Goal: Use online tool/utility: Utilize a website feature to perform a specific function

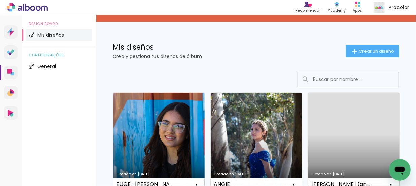
scroll to position [30, 0]
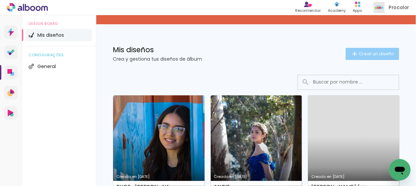
click at [366, 54] on span "Crear un diseño" at bounding box center [376, 54] width 35 height 4
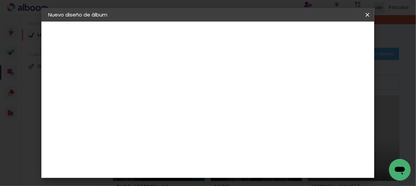
click at [158, 93] on input at bounding box center [158, 90] width 0 height 10
click at [158, 91] on input at bounding box center [158, 90] width 0 height 10
type input "LUZ- AZ MEDINA"
type paper-input "LUZ- AZ MEDINA"
click at [0, 0] on slot "Avanzar" at bounding box center [0, 0] width 0 height 0
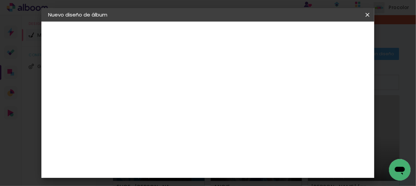
scroll to position [161, 0]
click at [156, 156] on div "Procolor" at bounding box center [165, 158] width 23 height 5
click at [0, 0] on slot "Avanzar" at bounding box center [0, 0] width 0 height 0
click at [185, 112] on input "text" at bounding box center [171, 117] width 26 height 10
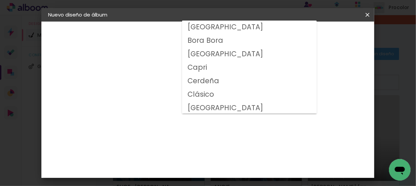
click at [0, 0] on slot "Clásico" at bounding box center [0, 0] width 0 height 0
type input "Clásico"
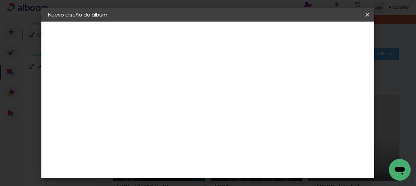
scroll to position [122, 0]
click at [0, 0] on slot "Volver" at bounding box center [0, 0] width 0 height 0
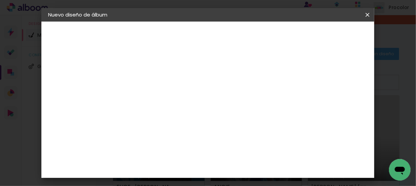
click at [273, 105] on paper-item "Tamaño libre" at bounding box center [241, 102] width 63 height 15
click at [0, 0] on slot "Avanzar" at bounding box center [0, 0] width 0 height 0
click at [223, 73] on span "22.8" at bounding box center [217, 75] width 17 height 10
drag, startPoint x: 205, startPoint y: 76, endPoint x: 201, endPoint y: 76, distance: 4.7
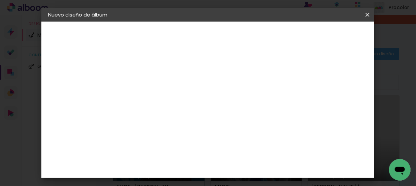
click at [201, 76] on div "22.8 cm" at bounding box center [221, 75] width 56 height 17
click at [295, 71] on div "22.8 cm cm cm mm La mayoría de las encuadernadoras sugieren sangrado." at bounding box center [212, 82] width 166 height 54
click at [223, 75] on span "22.8" at bounding box center [217, 75] width 17 height 10
drag, startPoint x: 252, startPoint y: 158, endPoint x: 215, endPoint y: 162, distance: 37.6
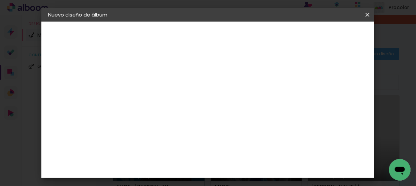
click at [215, 162] on div "cm" at bounding box center [249, 162] width 112 height 24
type input "38"
type paper-input "38"
drag, startPoint x: 178, startPoint y: 162, endPoint x: 161, endPoint y: 164, distance: 17.0
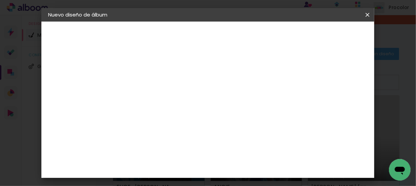
click at [161, 164] on input "30,5" at bounding box center [170, 163] width 18 height 10
type input "25"
type paper-input "25"
click at [281, 33] on span "Empezar diseño" at bounding box center [270, 37] width 21 height 9
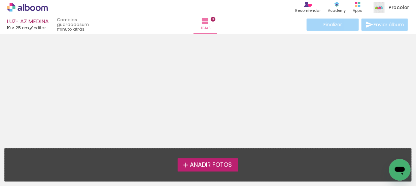
click at [206, 163] on span "Añadir Fotos" at bounding box center [211, 165] width 42 height 6
click at [0, 0] on input "file" at bounding box center [0, 0] width 0 height 0
click at [191, 166] on span "Añadir Fotos" at bounding box center [211, 165] width 42 height 6
click at [0, 0] on input "file" at bounding box center [0, 0] width 0 height 0
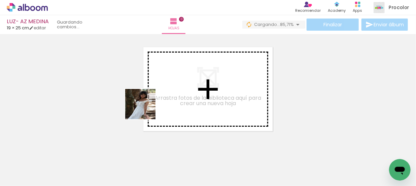
drag, startPoint x: 68, startPoint y: 171, endPoint x: 146, endPoint y: 109, distance: 99.4
click at [146, 109] on quentale-workspace at bounding box center [208, 93] width 416 height 186
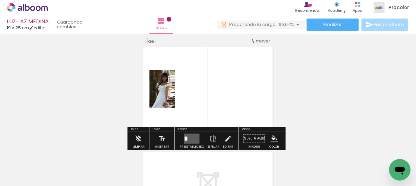
click at [71, 170] on div at bounding box center [60, 163] width 22 height 33
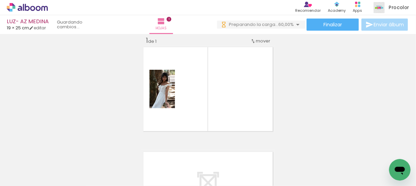
click at [23, 165] on input "Todas las fotos" at bounding box center [15, 166] width 19 height 6
click at [23, 161] on div at bounding box center [21, 163] width 35 height 11
click at [0, 0] on slot "No usadas" at bounding box center [0, 0] width 0 height 0
type input "No usadas"
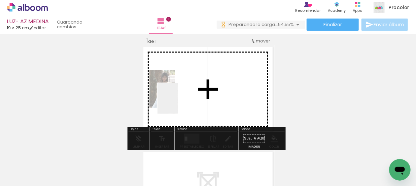
drag, startPoint x: 182, startPoint y: 100, endPoint x: 178, endPoint y: 103, distance: 5.0
click at [178, 103] on quentale-workspace at bounding box center [208, 93] width 416 height 186
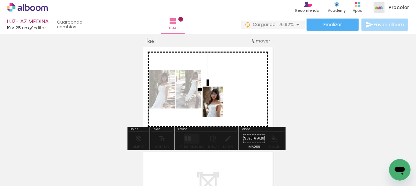
drag, startPoint x: 71, startPoint y: 165, endPoint x: 222, endPoint y: 107, distance: 161.8
click at [223, 106] on quentale-workspace at bounding box center [208, 93] width 416 height 186
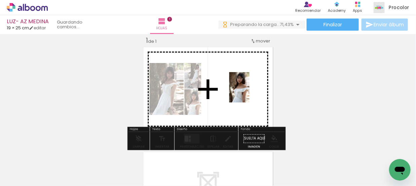
drag, startPoint x: 69, startPoint y: 166, endPoint x: 250, endPoint y: 92, distance: 194.7
click at [250, 92] on quentale-workspace at bounding box center [208, 93] width 416 height 186
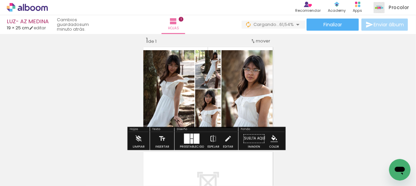
click at [192, 138] on quentale-layouter at bounding box center [191, 139] width 15 height 10
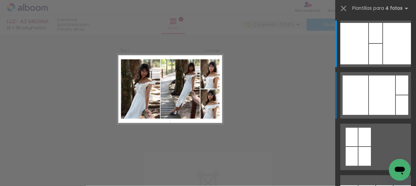
click at [385, 94] on div at bounding box center [382, 94] width 26 height 39
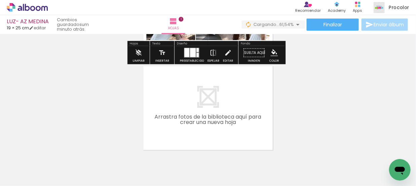
scroll to position [100, 0]
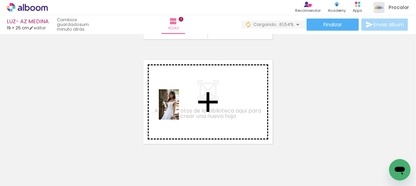
drag, startPoint x: 76, startPoint y: 165, endPoint x: 179, endPoint y: 109, distance: 117.4
click at [179, 109] on quentale-workspace at bounding box center [208, 93] width 416 height 186
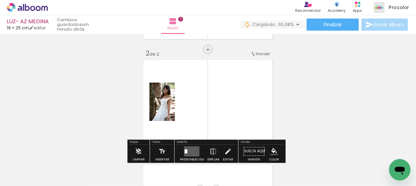
scroll to position [113, 0]
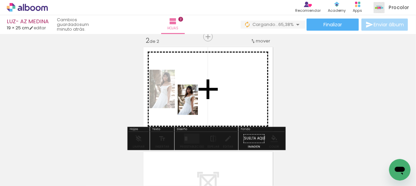
drag, startPoint x: 77, startPoint y: 156, endPoint x: 198, endPoint y: 105, distance: 131.0
click at [198, 105] on quentale-workspace at bounding box center [208, 93] width 416 height 186
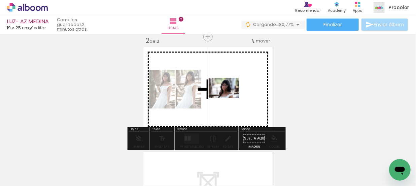
drag, startPoint x: 83, startPoint y: 163, endPoint x: 227, endPoint y: 101, distance: 156.9
click at [230, 99] on quentale-workspace at bounding box center [208, 93] width 416 height 186
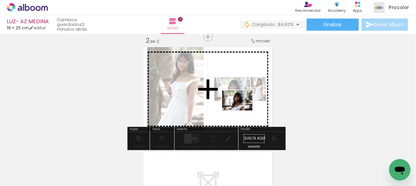
drag, startPoint x: 82, startPoint y: 166, endPoint x: 244, endPoint y: 111, distance: 170.4
click at [244, 111] on quentale-workspace at bounding box center [208, 93] width 416 height 186
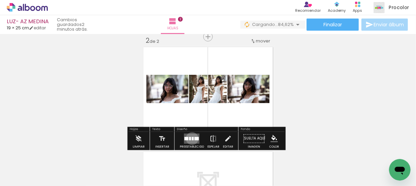
click at [192, 138] on div at bounding box center [193, 138] width 2 height 3
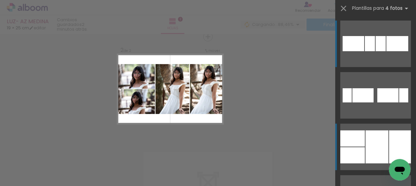
click at [360, 145] on div at bounding box center [353, 138] width 25 height 16
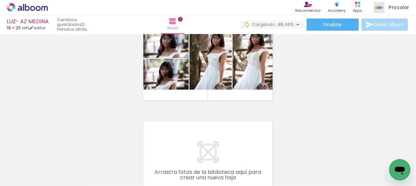
scroll to position [231, 0]
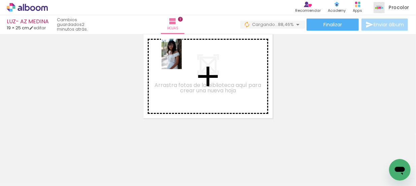
drag, startPoint x: 109, startPoint y: 166, endPoint x: 182, endPoint y: 60, distance: 129.2
click at [182, 59] on quentale-workspace at bounding box center [208, 93] width 416 height 186
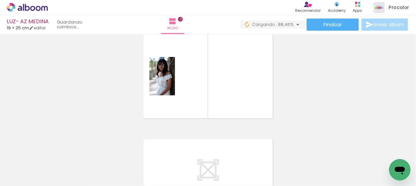
scroll to position [218, 0]
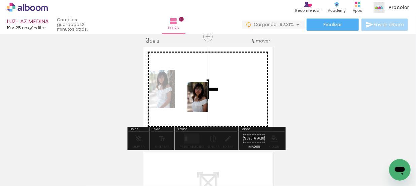
drag, startPoint x: 114, startPoint y: 168, endPoint x: 214, endPoint y: 99, distance: 121.1
click at [214, 99] on quentale-workspace at bounding box center [208, 93] width 416 height 186
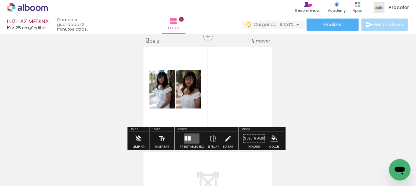
click at [117, 170] on quentale-thumb at bounding box center [98, 163] width 38 height 39
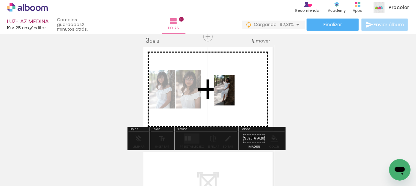
drag, startPoint x: 134, startPoint y: 160, endPoint x: 239, endPoint y: 91, distance: 126.0
click at [239, 91] on quentale-workspace at bounding box center [208, 93] width 416 height 186
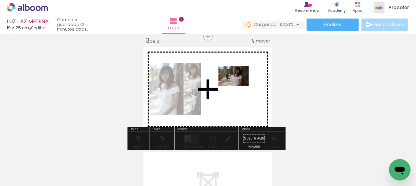
drag, startPoint x: 221, startPoint y: 170, endPoint x: 239, endPoint y: 86, distance: 85.7
click at [239, 86] on quentale-workspace at bounding box center [208, 93] width 416 height 186
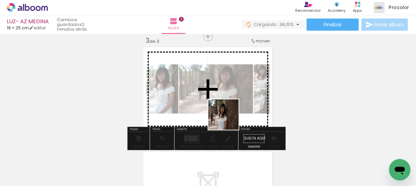
drag, startPoint x: 191, startPoint y: 159, endPoint x: 210, endPoint y: 141, distance: 26.7
click at [229, 117] on quentale-workspace at bounding box center [208, 93] width 416 height 186
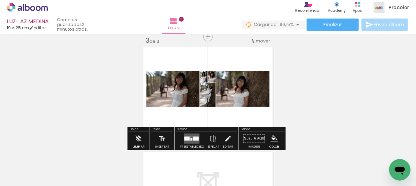
click at [191, 140] on quentale-layouter at bounding box center [191, 139] width 15 height 10
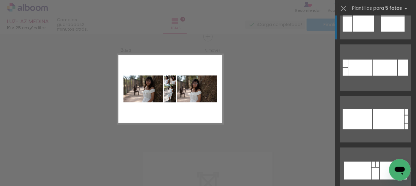
scroll to position [398, 0]
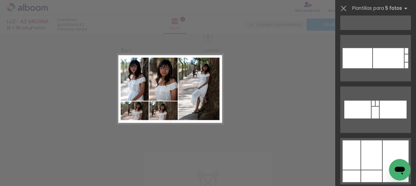
click at [374, 148] on div at bounding box center [371, 154] width 21 height 29
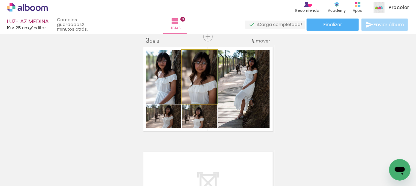
drag, startPoint x: 194, startPoint y: 79, endPoint x: 191, endPoint y: 89, distance: 9.9
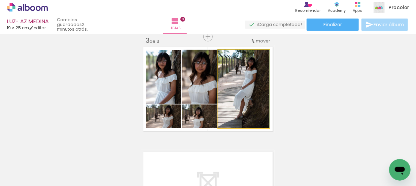
drag, startPoint x: 241, startPoint y: 97, endPoint x: 241, endPoint y: 101, distance: 3.4
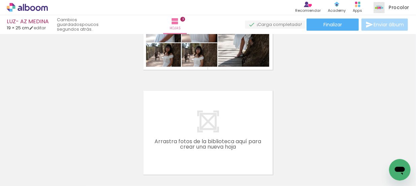
scroll to position [335, 0]
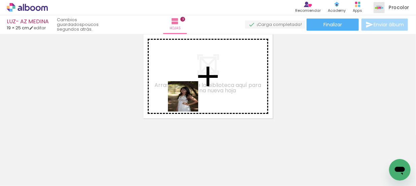
drag, startPoint x: 187, startPoint y: 142, endPoint x: 218, endPoint y: 161, distance: 36.6
click at [189, 101] on quentale-workspace at bounding box center [208, 93] width 416 height 186
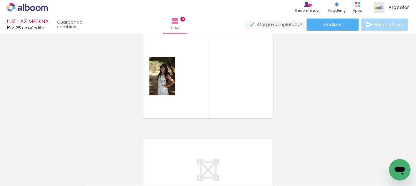
scroll to position [323, 0]
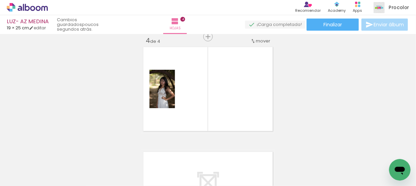
drag, startPoint x: 192, startPoint y: 167, endPoint x: 212, endPoint y: 107, distance: 63.2
click at [212, 102] on quentale-workspace at bounding box center [208, 93] width 416 height 186
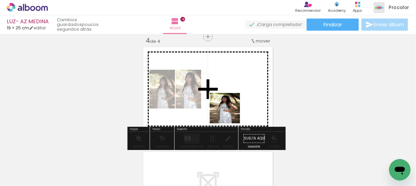
drag, startPoint x: 192, startPoint y: 163, endPoint x: 240, endPoint y: 92, distance: 86.0
click at [240, 92] on quentale-workspace at bounding box center [208, 93] width 416 height 186
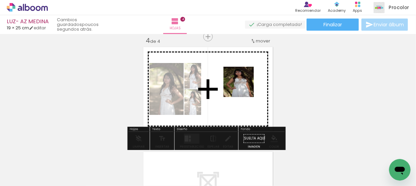
drag, startPoint x: 260, startPoint y: 141, endPoint x: 244, endPoint y: 86, distance: 58.0
click at [244, 86] on quentale-workspace at bounding box center [208, 93] width 416 height 186
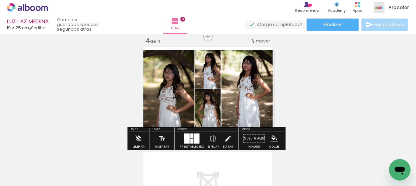
click at [192, 136] on quentale-layouter at bounding box center [191, 139] width 15 height 10
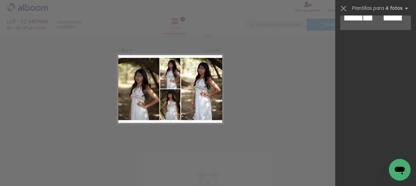
scroll to position [0, 0]
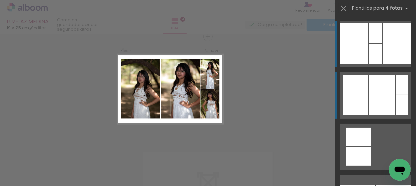
click at [387, 93] on div at bounding box center [382, 94] width 26 height 39
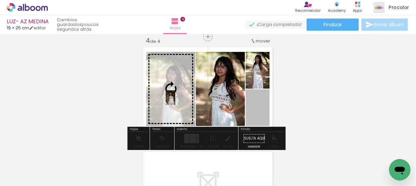
drag, startPoint x: 249, startPoint y: 107, endPoint x: 168, endPoint y: 98, distance: 81.0
click at [0, 0] on slot at bounding box center [0, 0] width 0 height 0
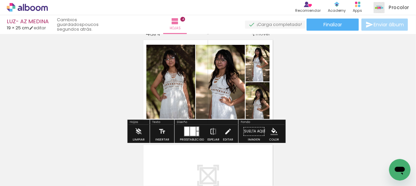
scroll to position [323, 0]
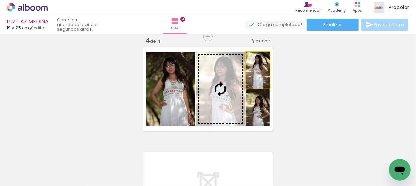
drag, startPoint x: 260, startPoint y: 78, endPoint x: 225, endPoint y: 91, distance: 37.7
click at [0, 0] on slot at bounding box center [0, 0] width 0 height 0
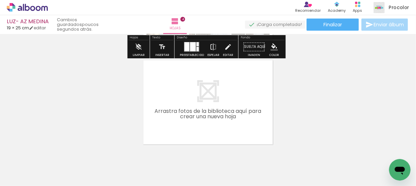
scroll to position [440, 0]
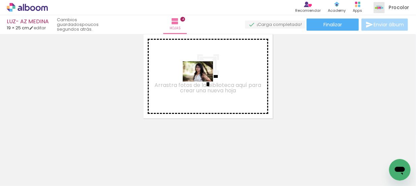
drag, startPoint x: 190, startPoint y: 151, endPoint x: 203, endPoint y: 82, distance: 70.9
click at [203, 82] on quentale-workspace at bounding box center [208, 93] width 416 height 186
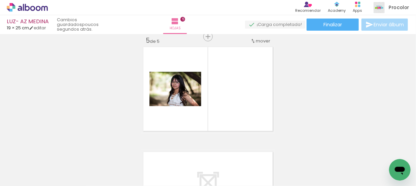
scroll to position [427, 0]
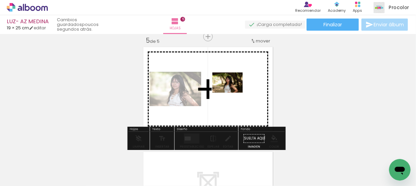
drag, startPoint x: 188, startPoint y: 171, endPoint x: 234, endPoint y: 92, distance: 92.0
click at [234, 92] on quentale-workspace at bounding box center [208, 93] width 416 height 186
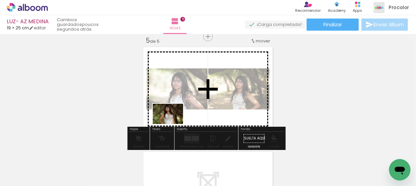
drag, startPoint x: 216, startPoint y: 164, endPoint x: 173, endPoint y: 123, distance: 59.3
click at [173, 123] on quentale-workspace at bounding box center [208, 93] width 416 height 186
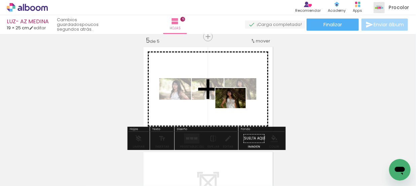
drag, startPoint x: 195, startPoint y: 148, endPoint x: 236, endPoint y: 108, distance: 56.9
click at [236, 108] on quentale-workspace at bounding box center [208, 93] width 416 height 186
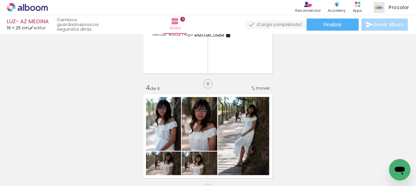
scroll to position [306, 0]
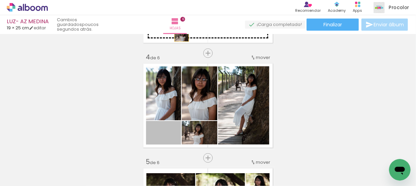
drag, startPoint x: 178, startPoint y: 134, endPoint x: 180, endPoint y: 37, distance: 97.4
click at [180, 37] on div "Insertar hoja 1 de 6 Insertar hoja 2 de 6 Insertar hoja 3 de 6 Insertar hoja 4 …" at bounding box center [208, 97] width 416 height 734
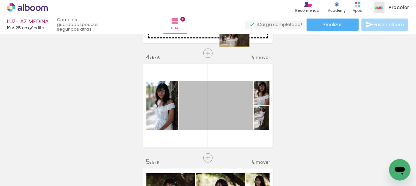
drag, startPoint x: 237, startPoint y: 118, endPoint x: 232, endPoint y: 37, distance: 81.3
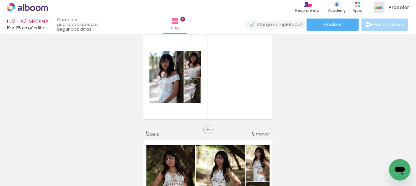
scroll to position [337, 0]
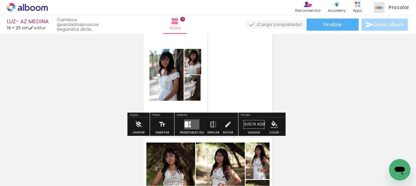
click at [189, 122] on div at bounding box center [190, 123] width 2 height 3
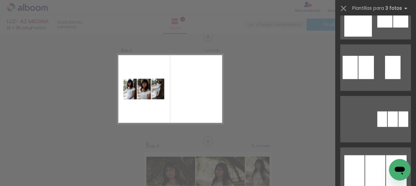
scroll to position [428, 0]
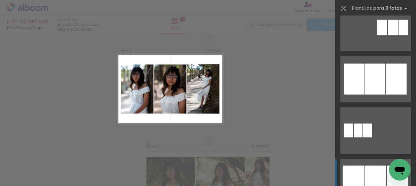
click at [366, 173] on div at bounding box center [376, 182] width 22 height 33
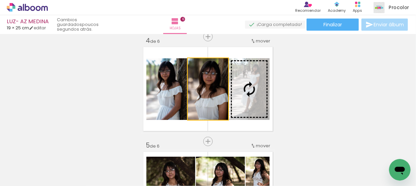
drag, startPoint x: 213, startPoint y: 106, endPoint x: 246, endPoint y: 102, distance: 32.6
click at [0, 0] on slot at bounding box center [0, 0] width 0 height 0
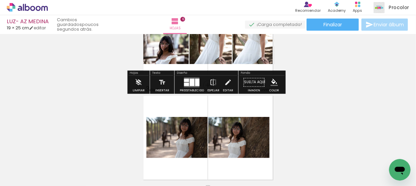
scroll to position [231, 0]
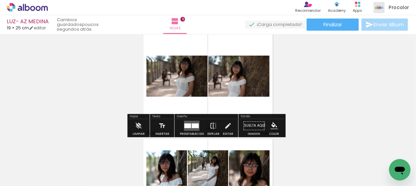
click at [193, 127] on div at bounding box center [195, 126] width 7 height 5
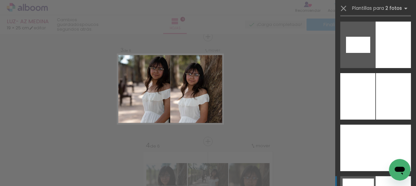
scroll to position [1194, 0]
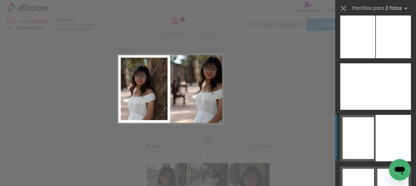
click at [376, 126] on div at bounding box center [393, 138] width 35 height 46
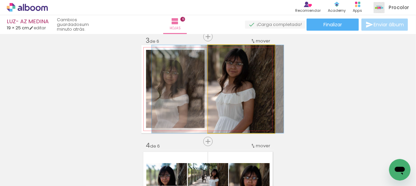
drag, startPoint x: 246, startPoint y: 94, endPoint x: 222, endPoint y: 91, distance: 23.7
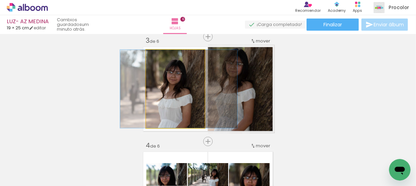
drag, startPoint x: 164, startPoint y: 98, endPoint x: 168, endPoint y: 95, distance: 4.5
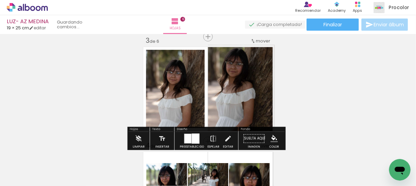
click at [309, 99] on div "Insertar hoja 1 de 6 Insertar hoja 2 de 6 Insertar hoja 3 de 6 Insertar hoja 4 …" at bounding box center [208, 185] width 416 height 734
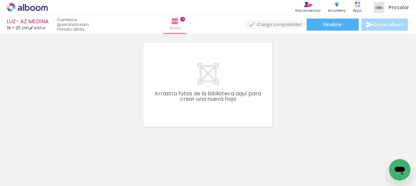
scroll to position [650, 0]
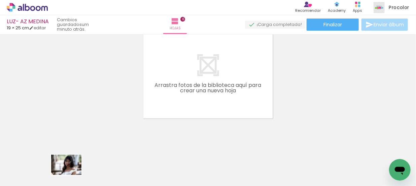
drag, startPoint x: 67, startPoint y: 168, endPoint x: 74, endPoint y: 174, distance: 9.1
click at [73, 174] on div at bounding box center [60, 163] width 33 height 22
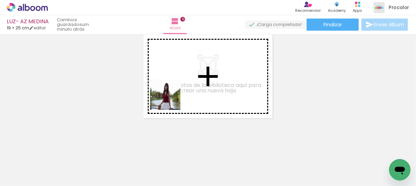
drag, startPoint x: 172, startPoint y: 132, endPoint x: 216, endPoint y: 151, distance: 47.7
click at [171, 94] on quentale-workspace at bounding box center [208, 93] width 416 height 186
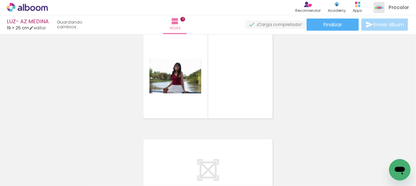
scroll to position [637, 0]
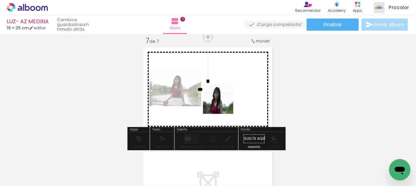
drag, startPoint x: 186, startPoint y: 155, endPoint x: 244, endPoint y: 83, distance: 92.7
click at [244, 83] on quentale-workspace at bounding box center [208, 93] width 416 height 186
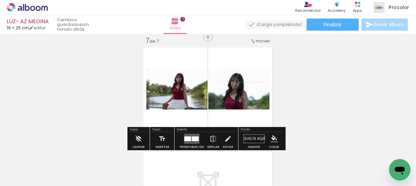
click at [195, 137] on div at bounding box center [195, 138] width 7 height 5
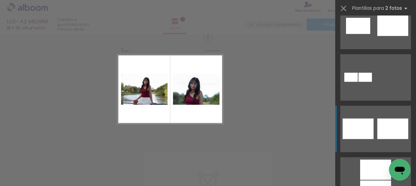
scroll to position [337, 0]
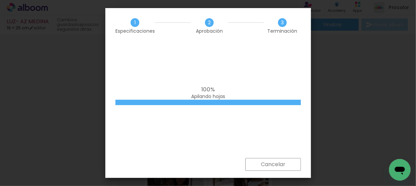
scroll to position [848, 0]
